Goal: Task Accomplishment & Management: Use online tool/utility

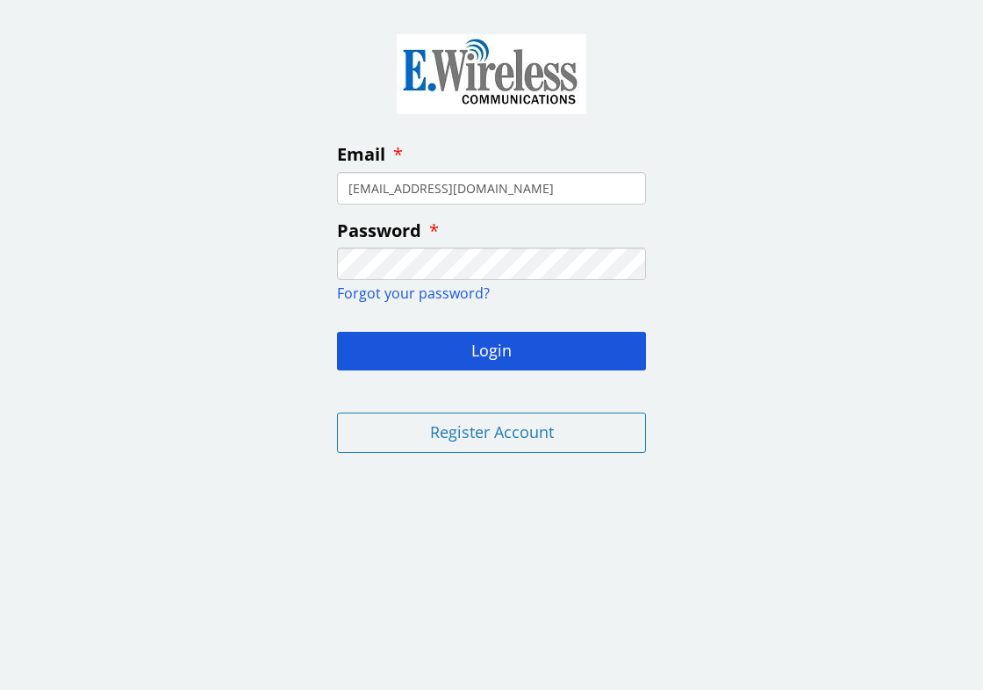
type input "[EMAIL_ADDRESS][DOMAIN_NAME]"
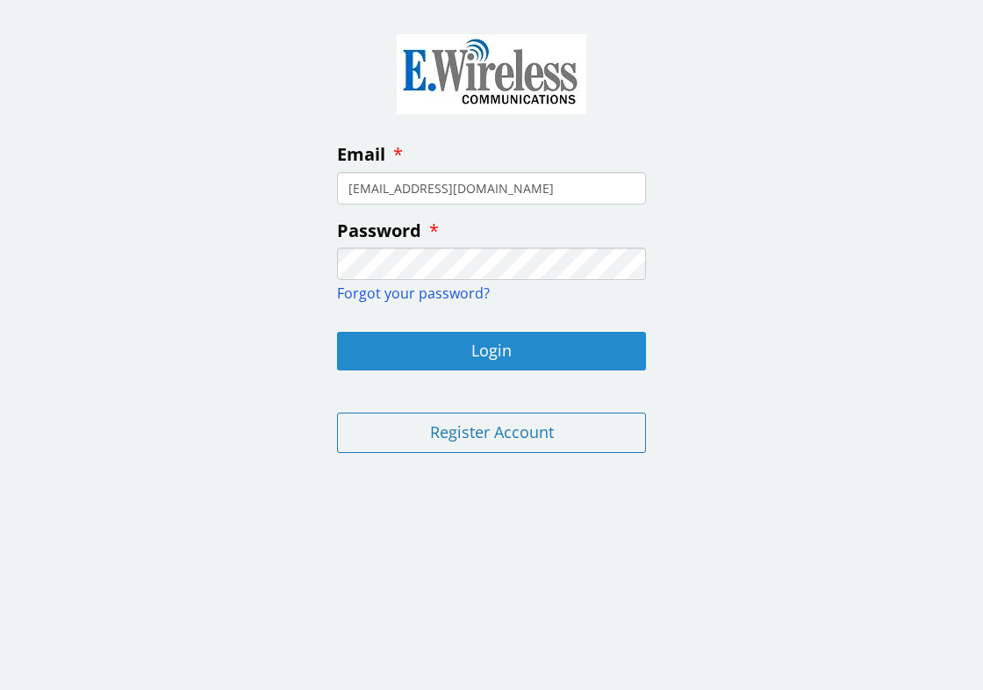
click at [516, 348] on button "Login" at bounding box center [491, 351] width 309 height 39
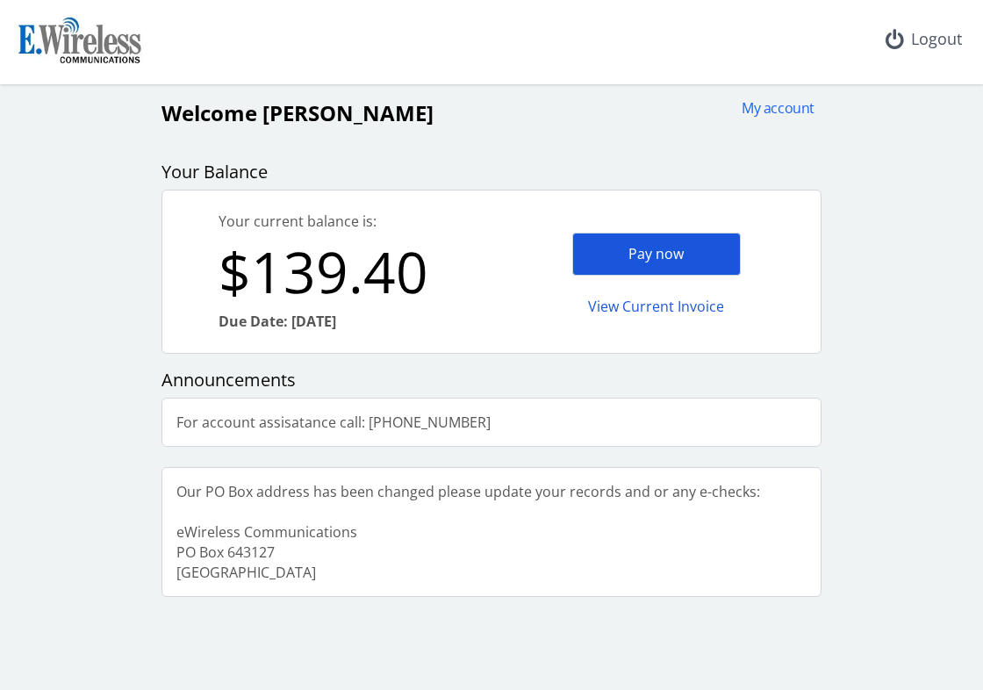
click at [639, 248] on div "Pay now" at bounding box center [656, 254] width 168 height 43
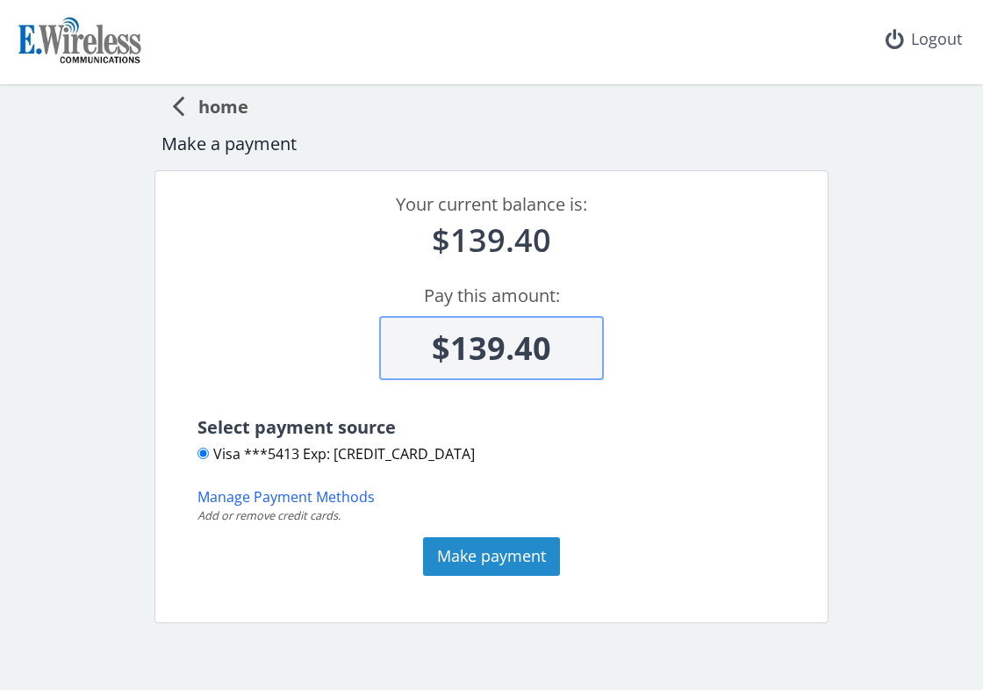
click at [499, 546] on button "Make payment" at bounding box center [491, 556] width 137 height 39
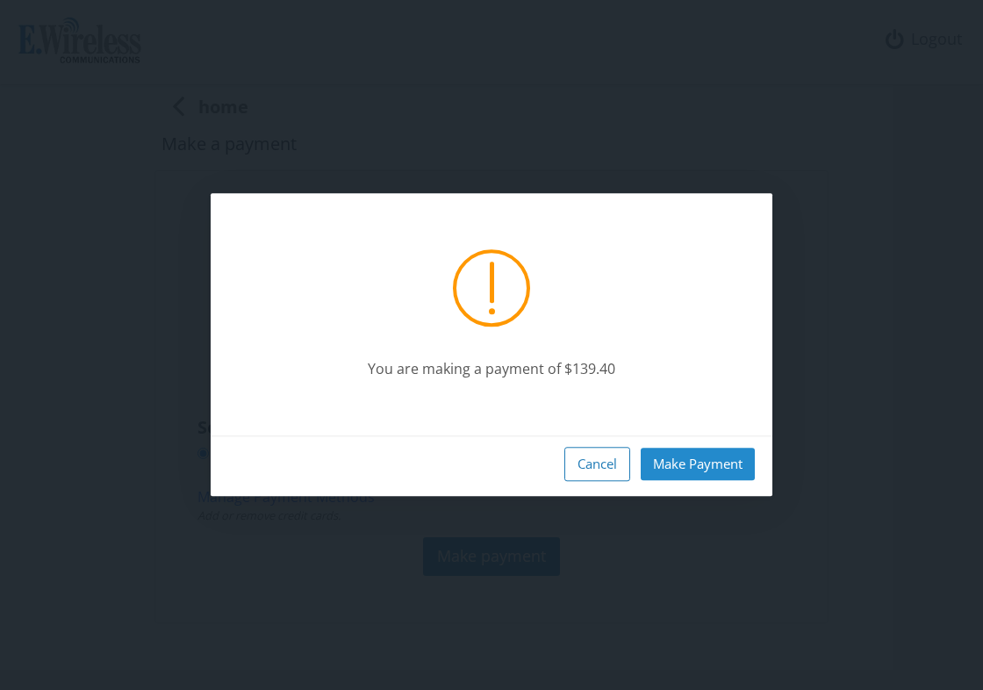
click at [701, 464] on button "Make Payment" at bounding box center [698, 464] width 114 height 32
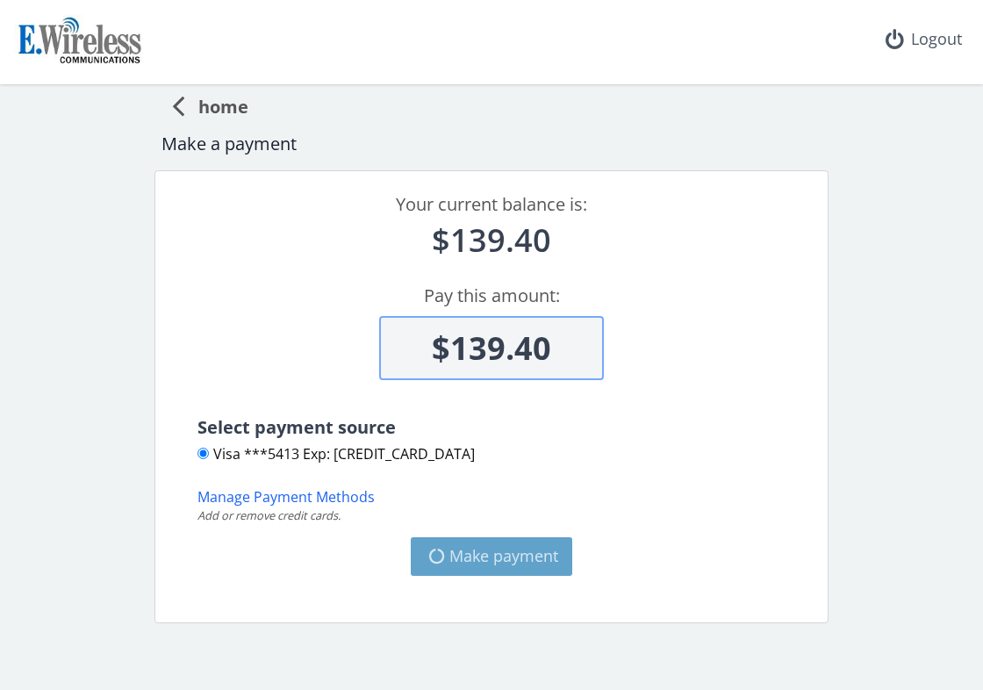
type input "$0"
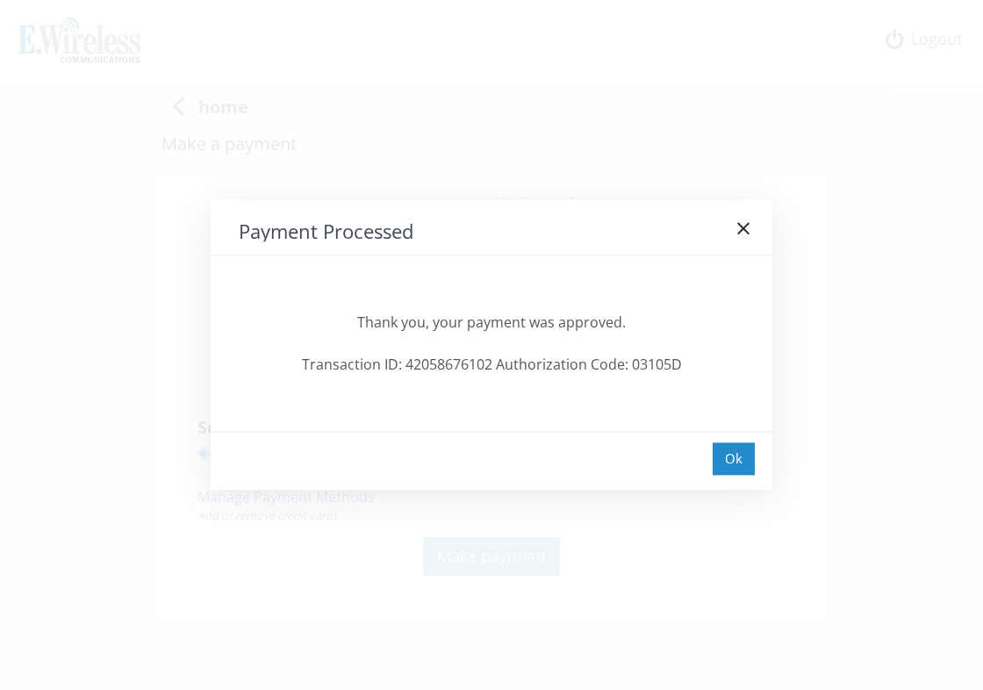
click at [730, 457] on div "Ok" at bounding box center [733, 458] width 42 height 32
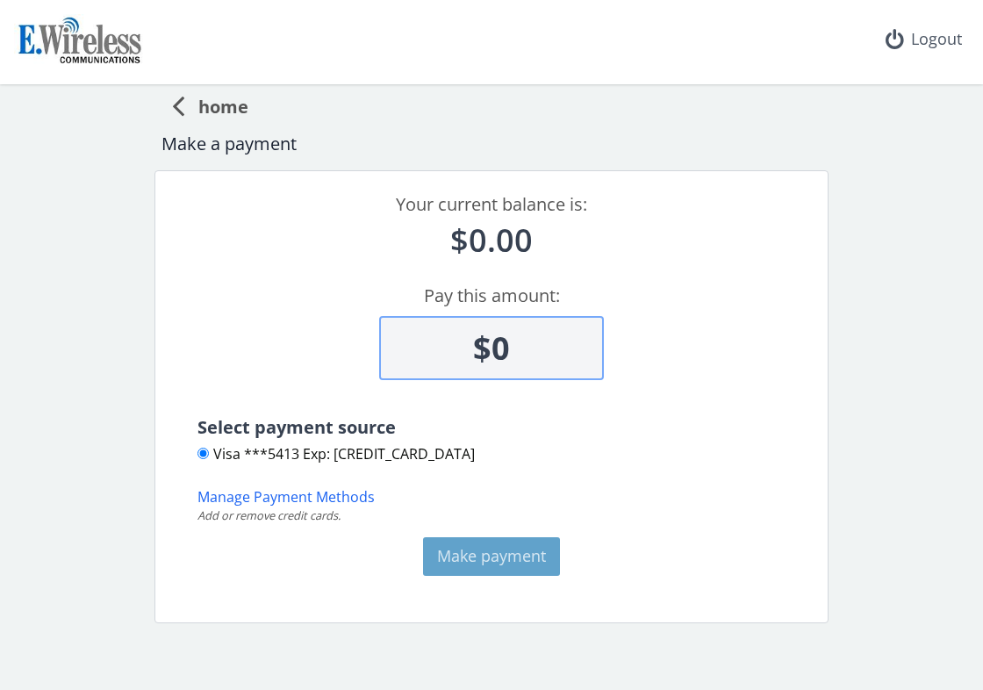
click at [200, 103] on span "home" at bounding box center [216, 104] width 64 height 32
